Goal: Task Accomplishment & Management: Manage account settings

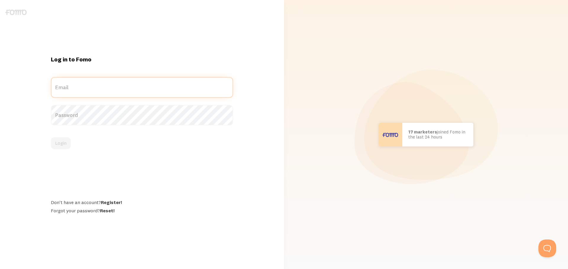
type input "[EMAIL_ADDRESS][DOMAIN_NAME]"
click at [110, 135] on form "[EMAIL_ADDRESS][DOMAIN_NAME] Email Password Login" at bounding box center [142, 113] width 182 height 72
click at [58, 146] on button "Login" at bounding box center [61, 143] width 20 height 12
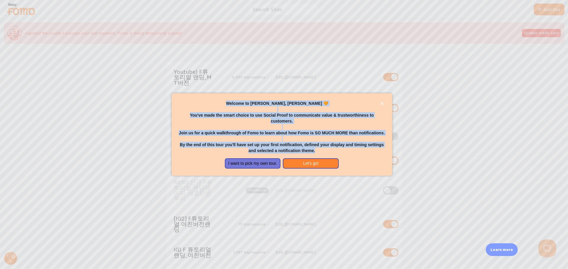
drag, startPoint x: 244, startPoint y: 106, endPoint x: 325, endPoint y: 150, distance: 92.0
click at [325, 150] on div "Welcome to [PERSON_NAME], [PERSON_NAME] 🧡 You've made the smart choice to use S…" at bounding box center [282, 127] width 206 height 53
copy div "Welcome to [PERSON_NAME], [PERSON_NAME] 🧡 You've made the smart choice to use S…"
click at [260, 161] on button "I want to pick my own tour." at bounding box center [253, 163] width 56 height 11
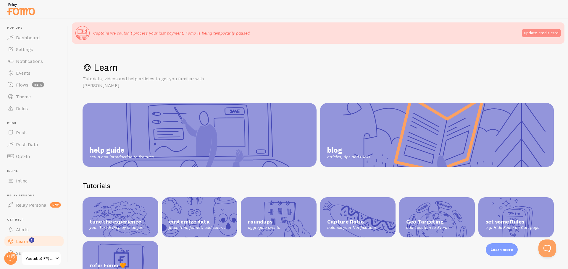
click at [546, 34] on button "update credit card" at bounding box center [540, 33] width 39 height 8
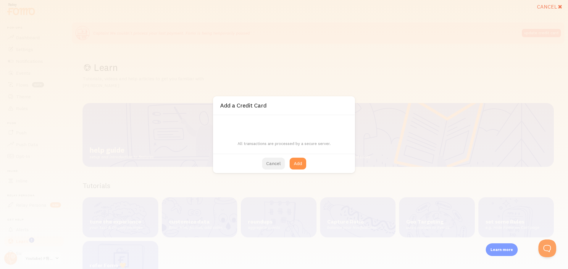
click at [273, 160] on button "Cancel" at bounding box center [273, 164] width 23 height 12
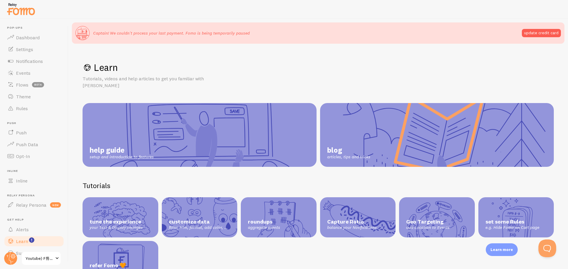
drag, startPoint x: 209, startPoint y: 37, endPoint x: 217, endPoint y: 32, distance: 9.3
click at [210, 36] on div "Captain! We couldn't process your last payment. Fomo is being temporarily paused" at bounding box center [162, 33] width 174 height 14
click at [217, 32] on p "Captain! We couldn't process your last payment. Fomo is being temporarily paused" at bounding box center [171, 33] width 156 height 6
click at [233, 33] on p "Captain! We couldn't process your last payment. Fomo is being temporarily paused" at bounding box center [171, 33] width 156 height 6
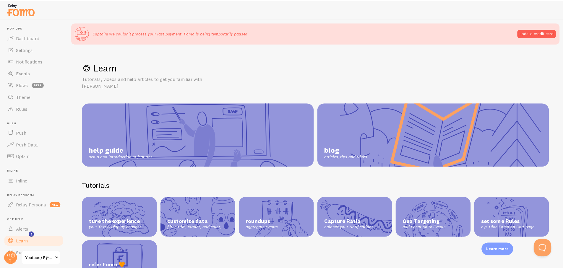
scroll to position [11, 0]
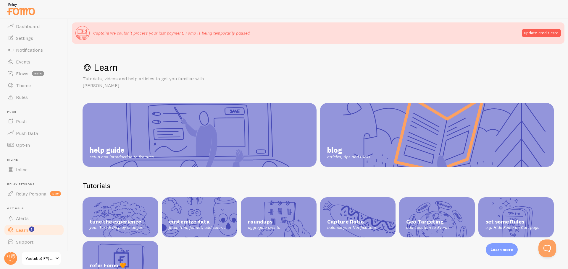
drag, startPoint x: 183, startPoint y: 33, endPoint x: 258, endPoint y: 33, distance: 74.8
click at [258, 33] on div "Captain! We couldn't process your last payment. Fomo is being temporarily pause…" at bounding box center [317, 33] width 485 height 14
copy p "Fomo is being temporarily paused"
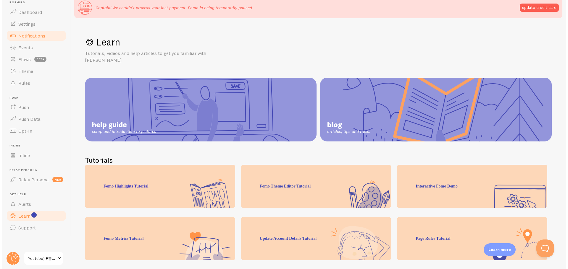
scroll to position [0, 0]
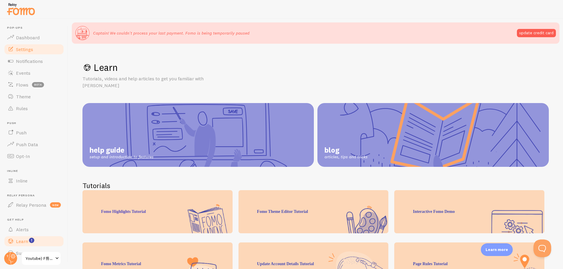
click at [35, 48] on link "Settings" at bounding box center [34, 49] width 61 height 12
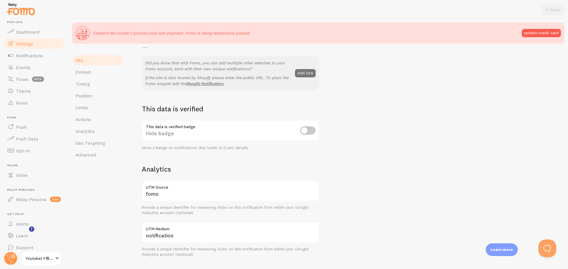
scroll to position [11, 0]
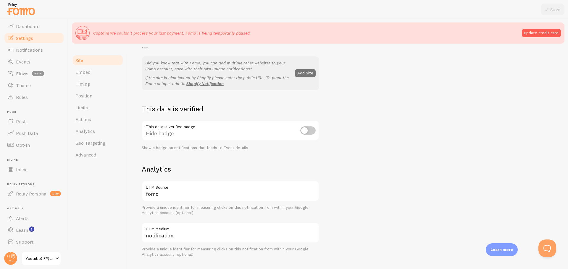
click at [48, 255] on span "Youtube) F튜토리얼 랜딩_MT버전" at bounding box center [39, 258] width 28 height 7
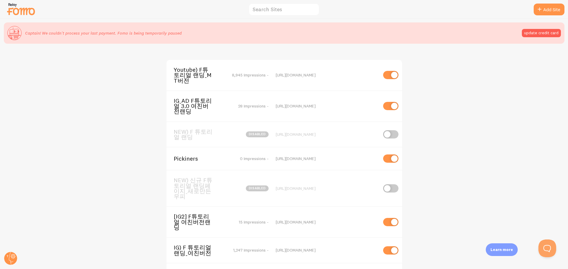
scroll to position [2, 0]
click at [18, 8] on img at bounding box center [21, 8] width 30 height 15
click at [14, 260] on circle at bounding box center [10, 258] width 13 height 13
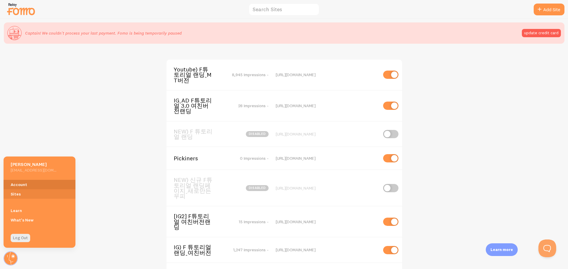
click at [35, 183] on link "Account" at bounding box center [40, 184] width 72 height 9
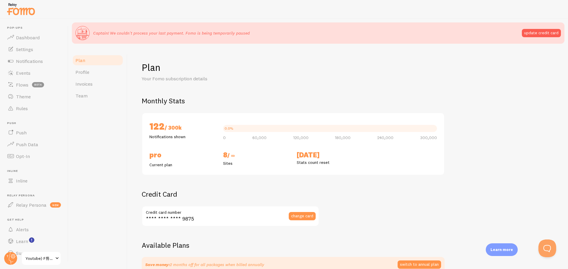
checkbox input "true"
click at [192, 208] on label "Credit card number" at bounding box center [230, 211] width 177 height 10
click at [192, 208] on input "**** **** **** 9875" at bounding box center [230, 216] width 177 height 21
click at [193, 216] on div "**** **** **** 9875 Credit card number change card" at bounding box center [230, 216] width 177 height 21
click at [259, 217] on input "**** **** **** 9875" at bounding box center [230, 216] width 177 height 21
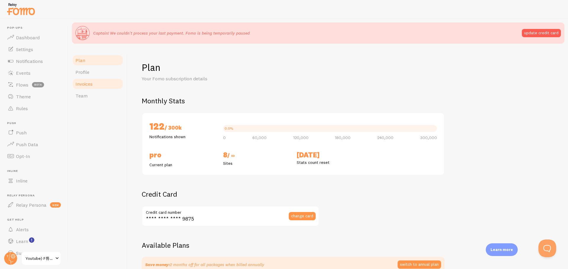
click at [92, 85] on span "Invoices" at bounding box center [83, 84] width 17 height 6
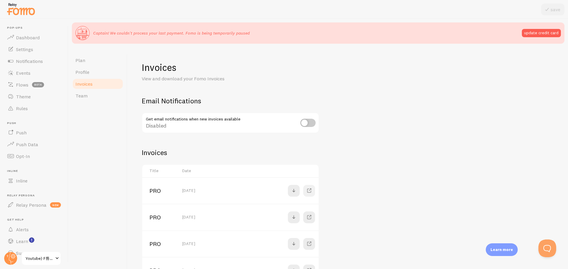
click at [308, 192] on span at bounding box center [308, 190] width 7 height 7
